Goal: Check status

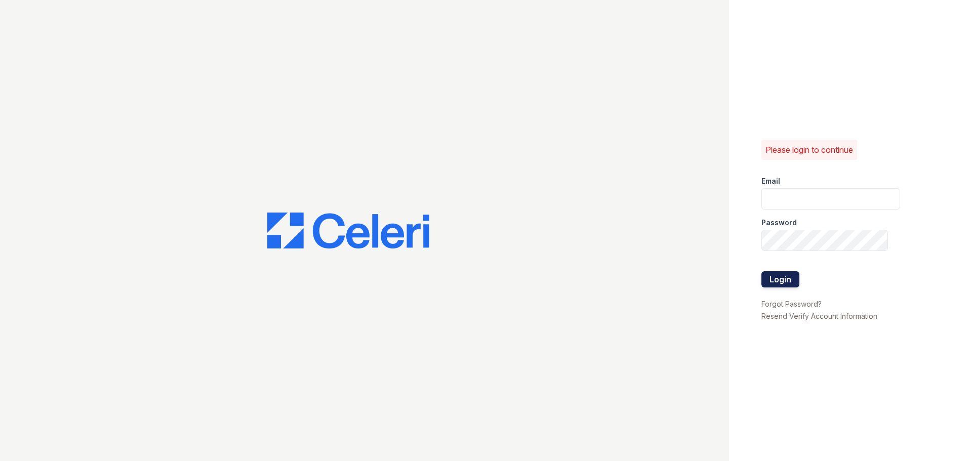
type input "[PERSON_NAME][EMAIL_ADDRESS][DOMAIN_NAME]"
click at [770, 278] on button "Login" at bounding box center [780, 279] width 38 height 16
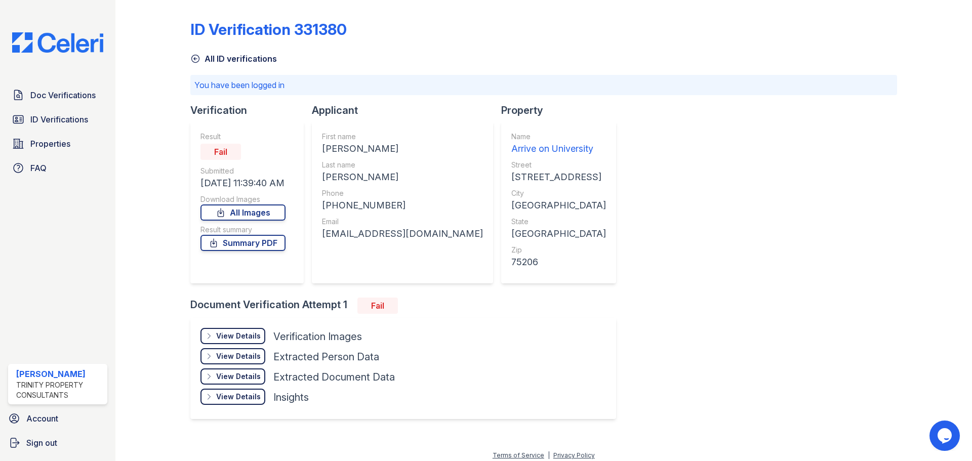
click at [218, 397] on div "View Details" at bounding box center [238, 397] width 45 height 10
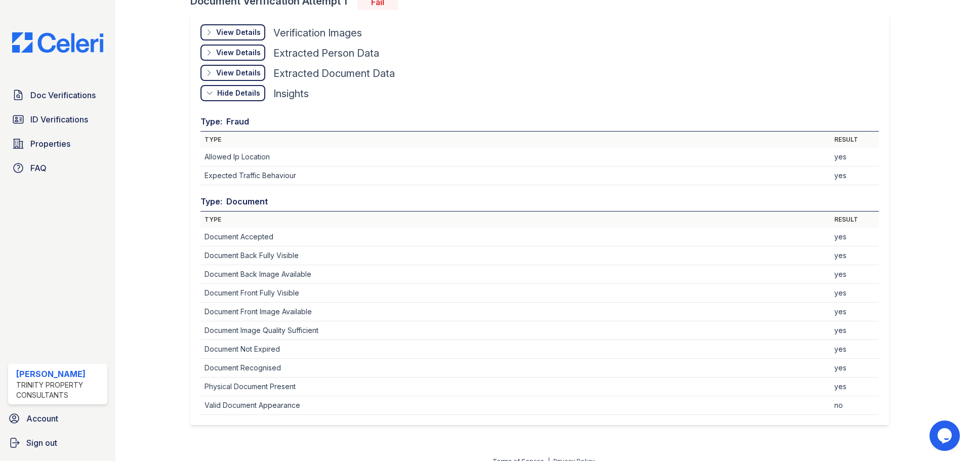
scroll to position [316, 0]
